Goal: Task Accomplishment & Management: Complete application form

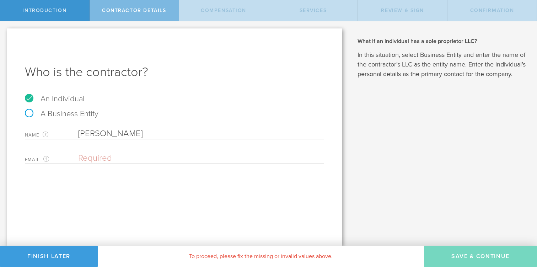
click at [119, 154] on input "email" at bounding box center [199, 158] width 242 height 11
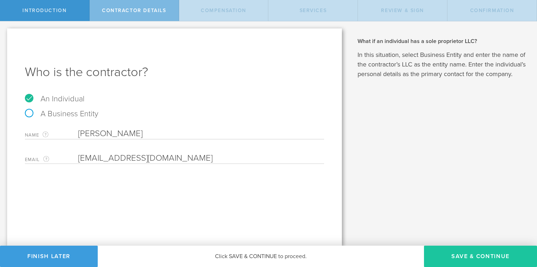
type input "[EMAIL_ADDRESS][DOMAIN_NAME]"
click at [454, 256] on button "Save & Continue" at bounding box center [480, 255] width 113 height 21
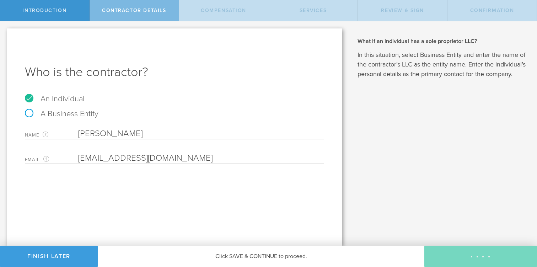
select select "none"
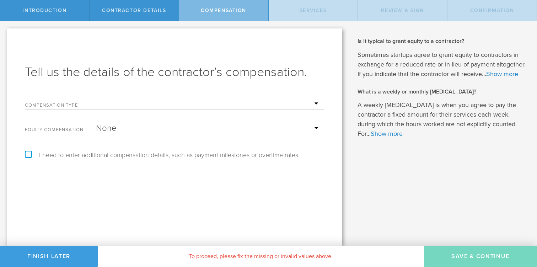
click at [181, 107] on select "Hourly Daily Weekly [MEDICAL_DATA] Monthly [MEDICAL_DATA] Project Flat Rate No …" at bounding box center [208, 103] width 224 height 11
select select "hourlyFlatRate"
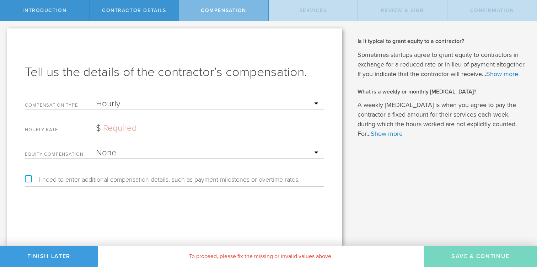
click at [156, 131] on input "text" at bounding box center [208, 128] width 224 height 11
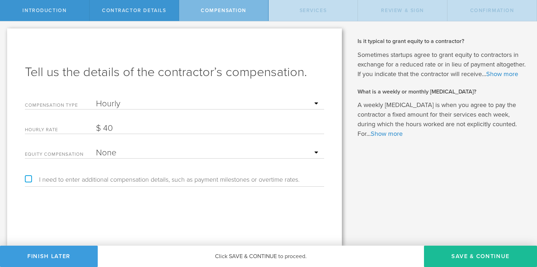
type input "40"
click at [31, 180] on label "I need to enter additional compensation details, such as payment milestones or …" at bounding box center [162, 179] width 275 height 6
click at [5, 33] on input "I need to enter additional compensation details, such as payment milestones or …" at bounding box center [2, 26] width 5 height 11
checkbox input "true"
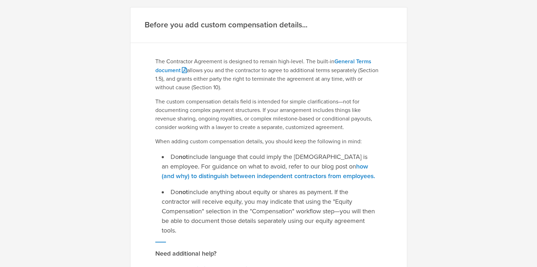
scroll to position [161, 0]
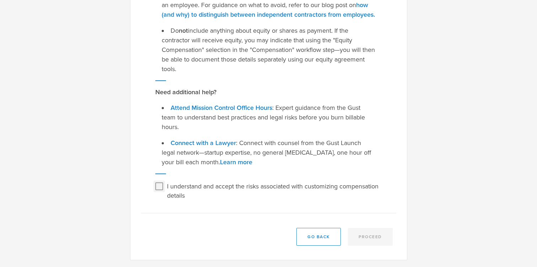
click at [159, 188] on input "I understand and accept the risks associated with customizing compensation deta…" at bounding box center [158, 185] width 11 height 11
checkbox input "true"
click at [367, 240] on button "Proceed" at bounding box center [370, 237] width 45 height 18
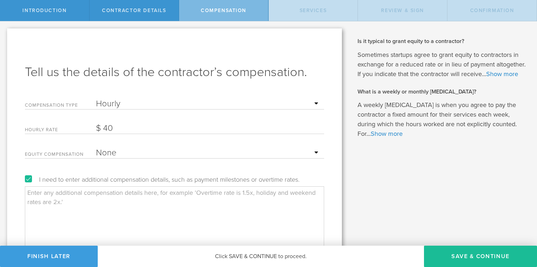
click at [124, 214] on textarea at bounding box center [174, 221] width 299 height 71
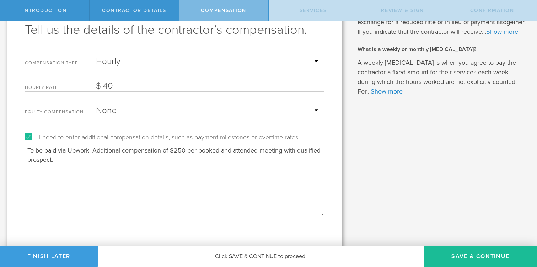
scroll to position [44, 0]
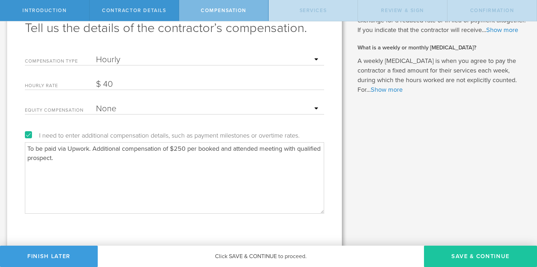
type textarea "To be paid via Upwork. Additional compensation of $250 per booked and attended …"
click at [477, 256] on button "Save & Continue" at bounding box center [480, 255] width 113 height 21
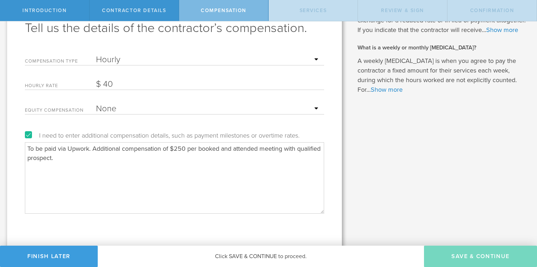
scroll to position [0, 0]
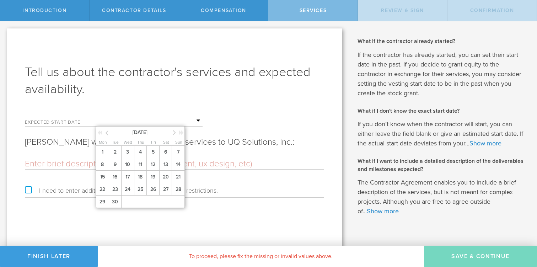
click at [112, 121] on input "text" at bounding box center [149, 120] width 107 height 11
click at [143, 176] on span "18" at bounding box center [140, 176] width 13 height 12
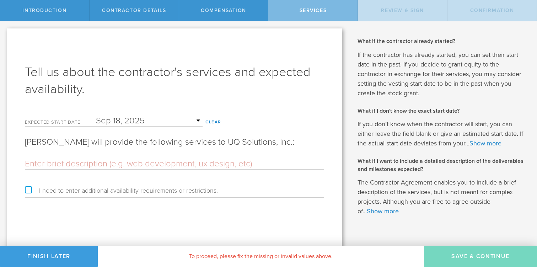
click at [141, 164] on input "text" at bounding box center [174, 163] width 299 height 11
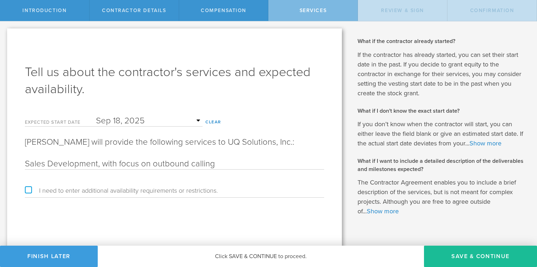
click at [53, 164] on input "Sales Development, with focus on outbound calling" at bounding box center [174, 163] width 299 height 11
type input "Sales development, with focus on outbound calling"
click at [464, 257] on button "Save & Continue" at bounding box center [480, 255] width 113 height 21
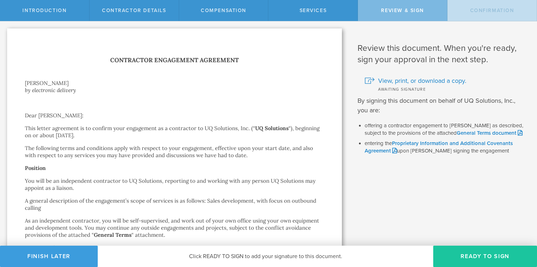
click at [468, 260] on button "Ready to Sign" at bounding box center [485, 255] width 104 height 21
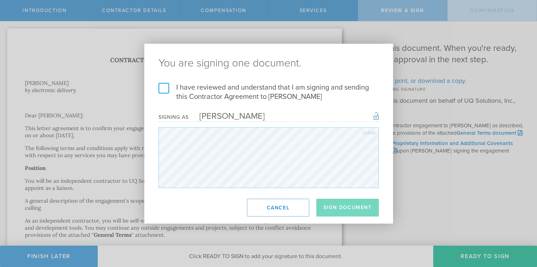
click at [165, 90] on label "I have reviewed and understand that I am signing and sending this Contractor Ag…" at bounding box center [268, 92] width 220 height 18
click at [0, 0] on input "I have reviewed and understand that I am signing and sending this Contractor Ag…" at bounding box center [0, 0] width 0 height 0
click at [336, 206] on button "Sign Document" at bounding box center [347, 208] width 63 height 18
